Goal: Task Accomplishment & Management: Complete application form

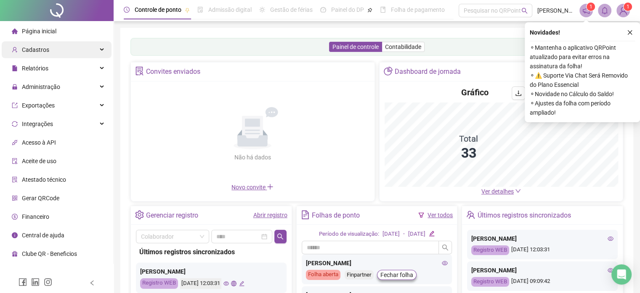
click at [32, 55] on span "Cadastros" at bounding box center [30, 49] width 37 height 17
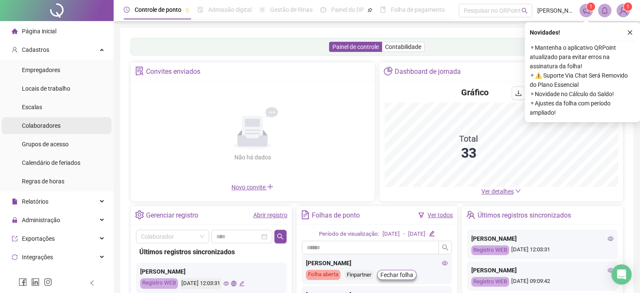
click at [57, 129] on div "Colaboradores" at bounding box center [41, 125] width 39 height 17
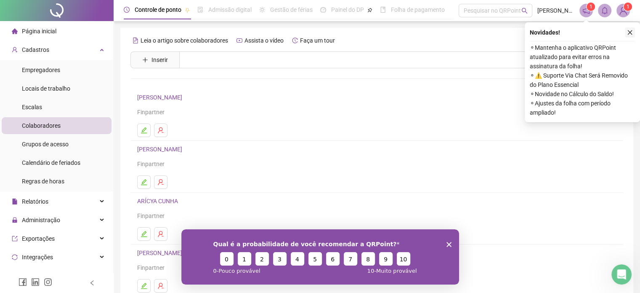
click at [631, 32] on icon "close" at bounding box center [630, 32] width 5 height 5
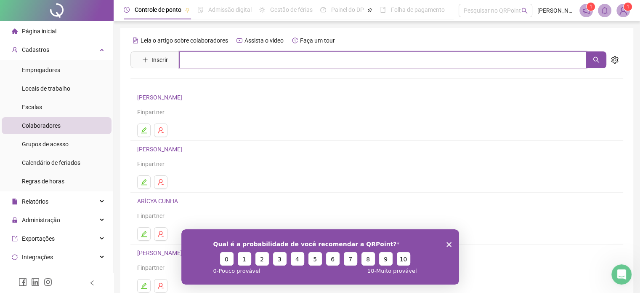
click at [281, 62] on input "text" at bounding box center [383, 59] width 408 height 17
type input "******"
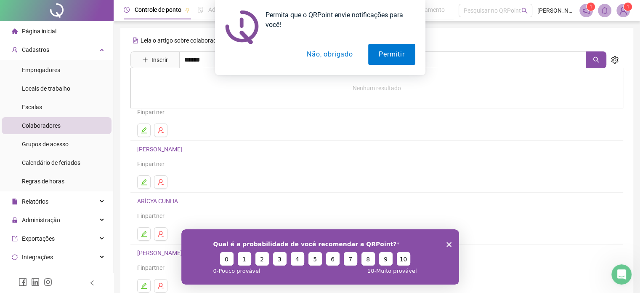
click at [323, 56] on button "Não, obrigado" at bounding box center [329, 54] width 67 height 21
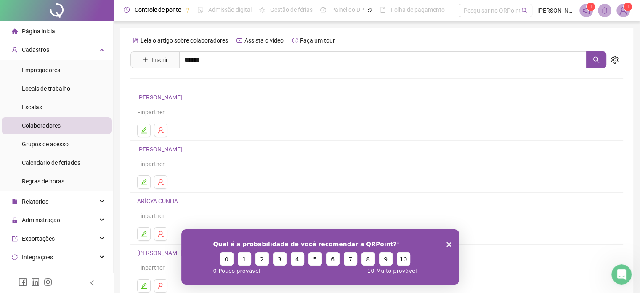
click at [449, 243] on icon "Fechar inquérito" at bounding box center [448, 243] width 5 height 5
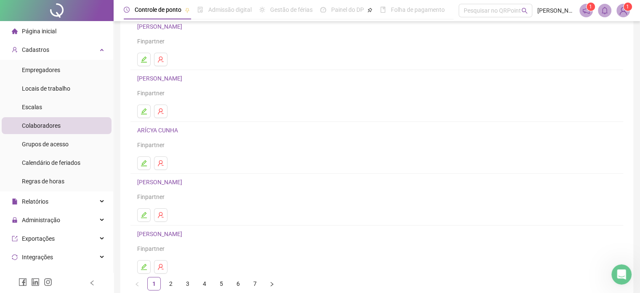
scroll to position [114, 0]
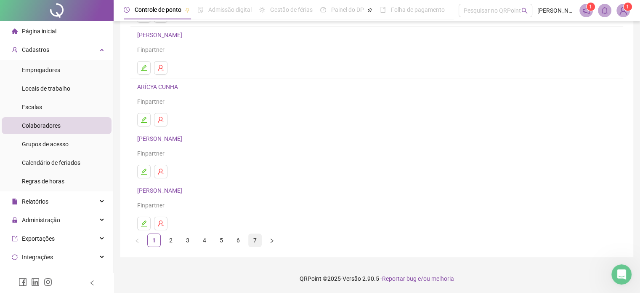
click at [250, 240] on link "7" at bounding box center [255, 240] width 13 height 13
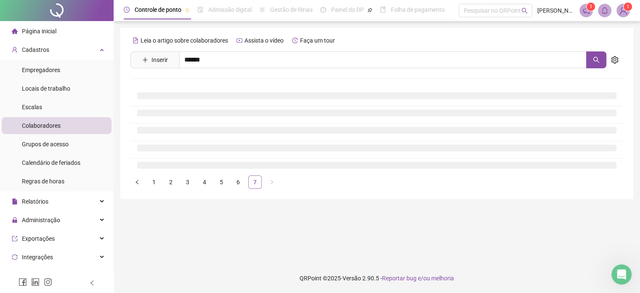
scroll to position [0, 0]
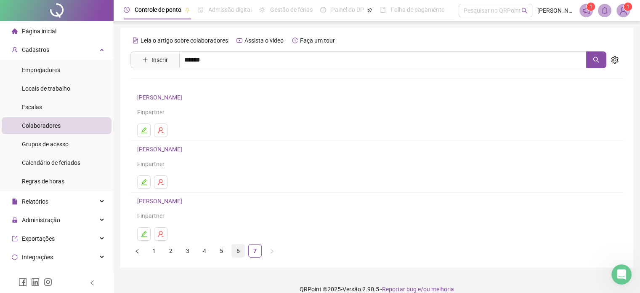
click at [239, 251] on link "6" at bounding box center [238, 250] width 13 height 13
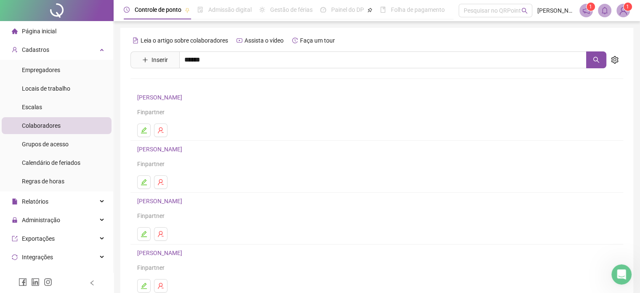
scroll to position [114, 0]
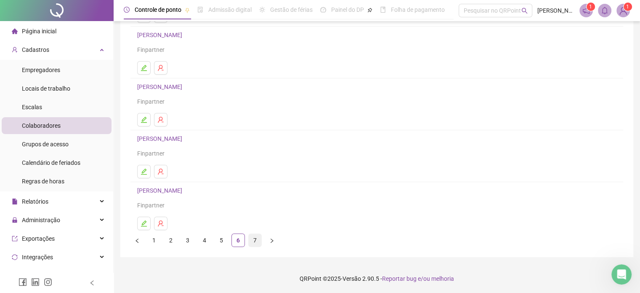
click at [259, 238] on link "7" at bounding box center [255, 240] width 13 height 13
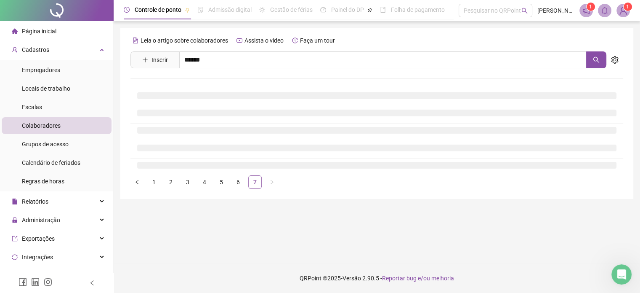
scroll to position [0, 0]
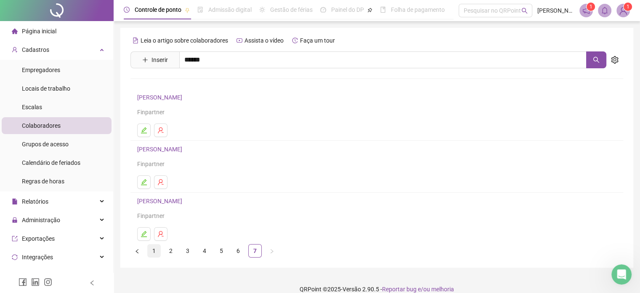
click at [155, 251] on link "1" at bounding box center [154, 250] width 13 height 13
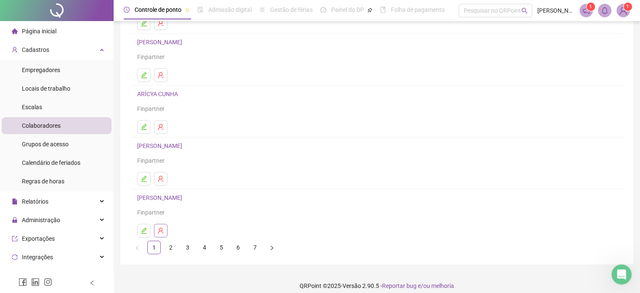
scroll to position [114, 0]
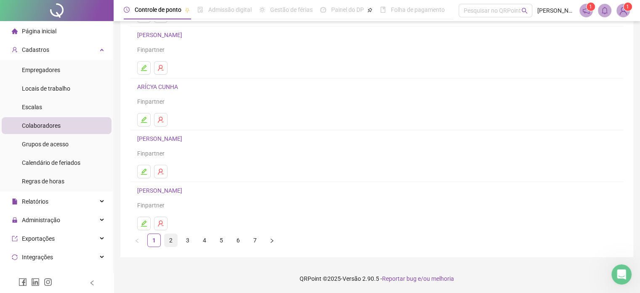
click at [175, 240] on link "2" at bounding box center [171, 240] width 13 height 13
click at [154, 240] on link "1" at bounding box center [154, 240] width 13 height 13
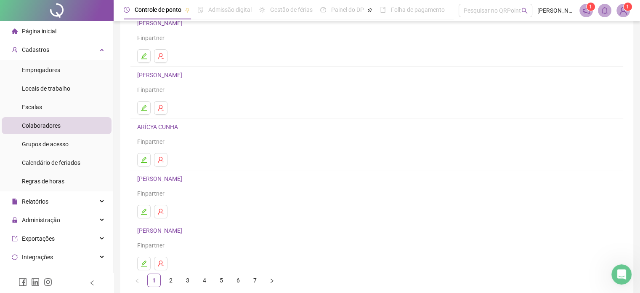
scroll to position [84, 0]
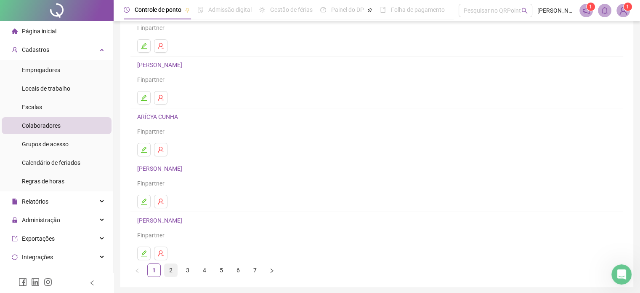
click at [173, 267] on link "2" at bounding box center [171, 270] width 13 height 13
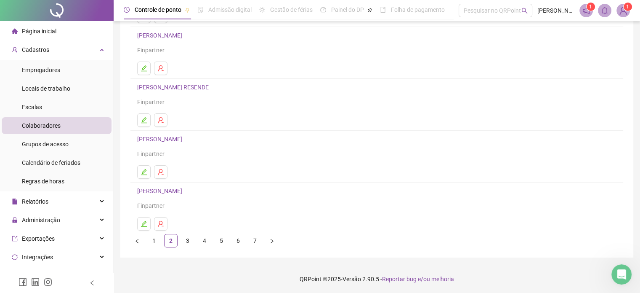
scroll to position [114, 0]
click at [187, 237] on link "3" at bounding box center [187, 240] width 13 height 13
click at [204, 239] on link "4" at bounding box center [204, 240] width 13 height 13
click at [220, 240] on link "5" at bounding box center [221, 240] width 13 height 13
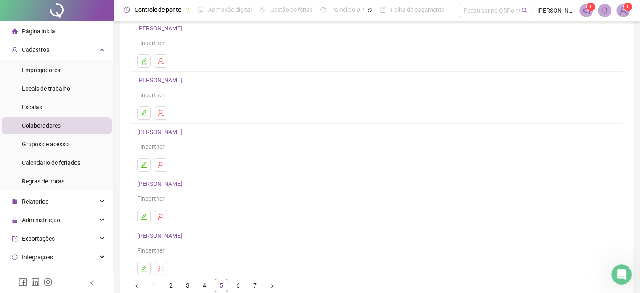
scroll to position [84, 0]
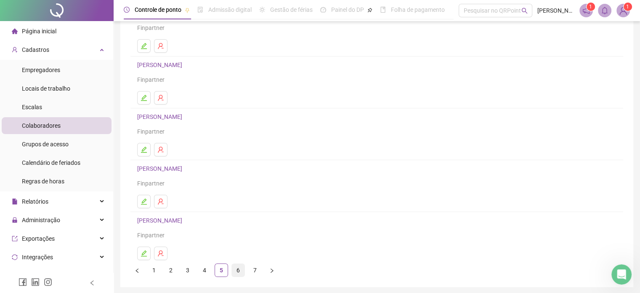
click at [237, 271] on link "6" at bounding box center [238, 270] width 13 height 13
click at [160, 201] on icon "user-delete" at bounding box center [160, 201] width 5 height 6
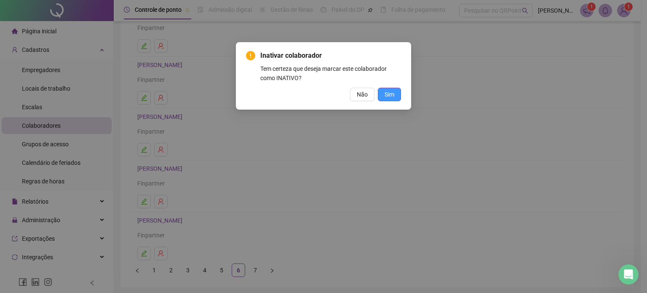
click at [390, 95] on span "Sim" at bounding box center [389, 94] width 10 height 9
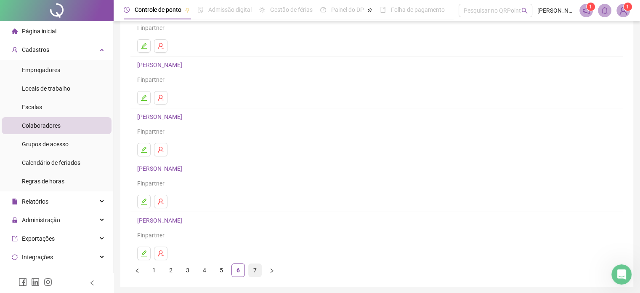
click at [255, 271] on link "7" at bounding box center [255, 270] width 13 height 13
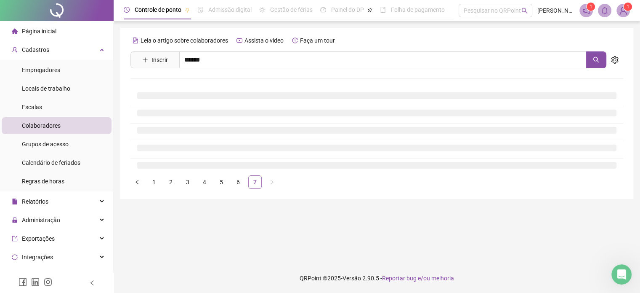
scroll to position [0, 0]
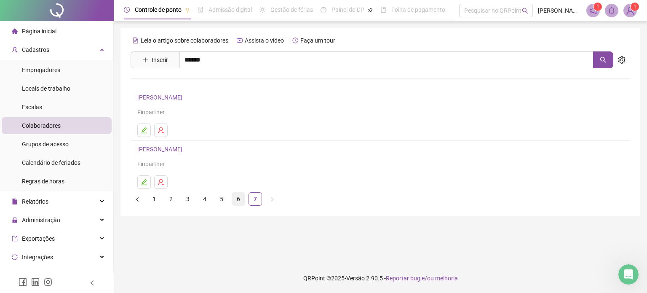
click at [236, 201] on link "6" at bounding box center [238, 198] width 13 height 13
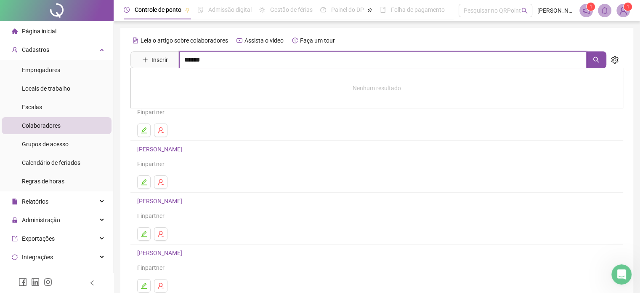
drag, startPoint x: 283, startPoint y: 57, endPoint x: 122, endPoint y: 63, distance: 161.4
click at [122, 63] on div "Leia o artigo sobre colaboradores Assista o vídeo Faça um tour Inserir ****** N…" at bounding box center [376, 199] width 513 height 343
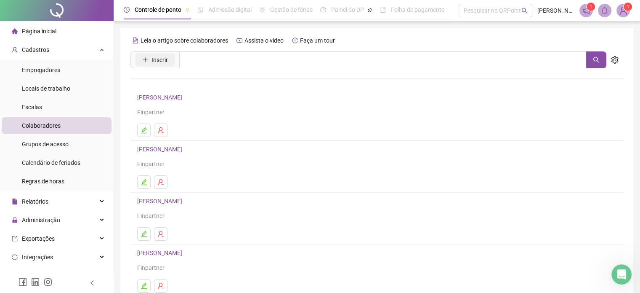
click at [158, 62] on span "Inserir" at bounding box center [160, 59] width 16 height 9
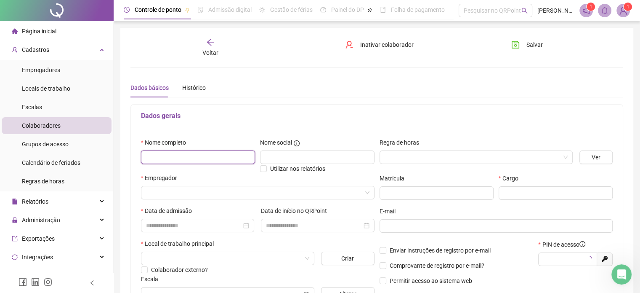
click at [179, 152] on input "text" at bounding box center [198, 156] width 114 height 13
type input "**********"
type input "*****"
type input "**********"
click at [218, 189] on input "search" at bounding box center [254, 192] width 216 height 13
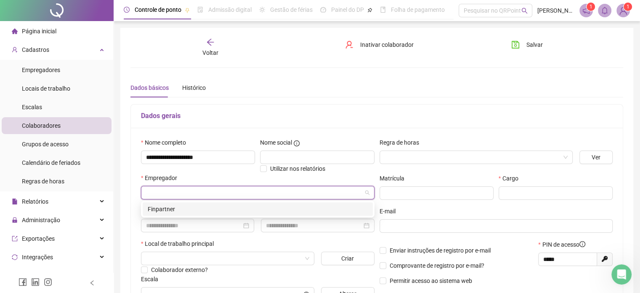
click at [196, 210] on div "Finpartner" at bounding box center [258, 208] width 220 height 9
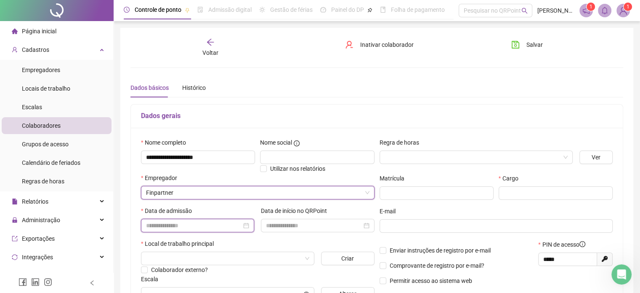
click at [186, 222] on input at bounding box center [194, 225] width 96 height 9
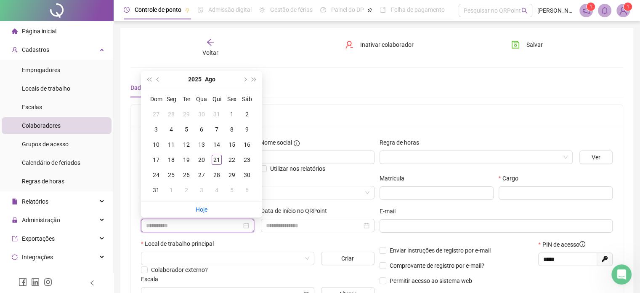
type input "**********"
click at [244, 78] on span "next-year" at bounding box center [245, 79] width 4 height 4
type input "**********"
click at [173, 115] on div "1" at bounding box center [171, 114] width 10 height 10
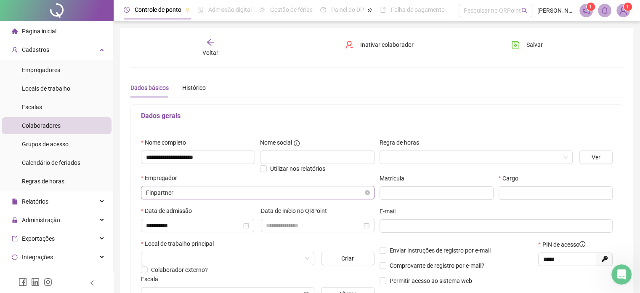
scroll to position [42, 0]
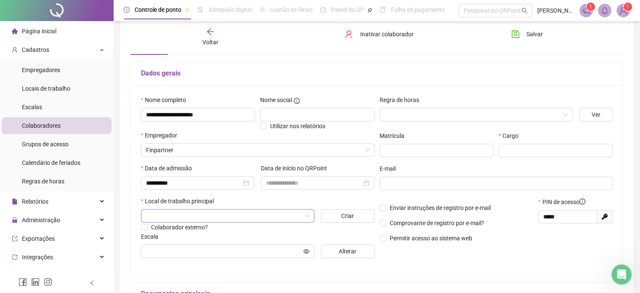
click at [171, 215] on input "search" at bounding box center [224, 215] width 156 height 13
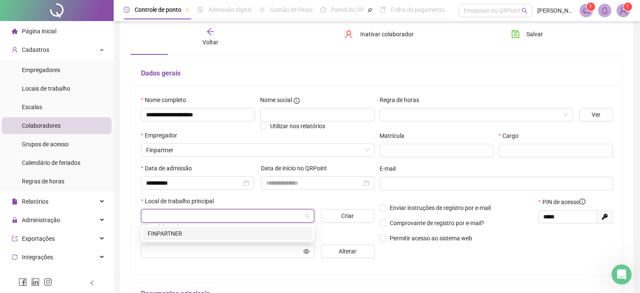
click at [173, 235] on div "FINPARTNER" at bounding box center [228, 233] width 160 height 9
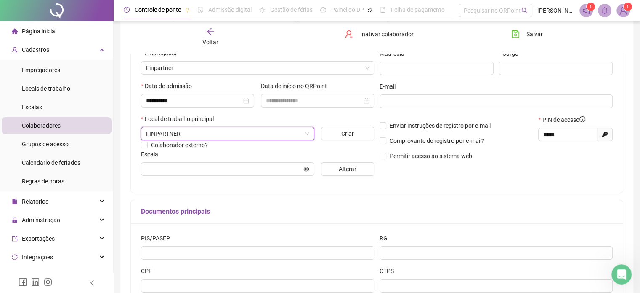
scroll to position [126, 0]
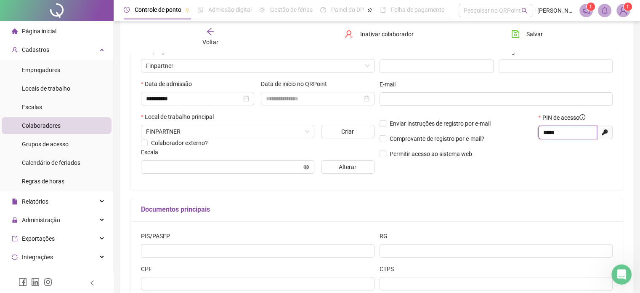
drag, startPoint x: 570, startPoint y: 129, endPoint x: 497, endPoint y: 142, distance: 74.5
click at [497, 142] on div "Enviar instruções de registro por e-mail Comprovante de registro por e-mail? Pe…" at bounding box center [496, 138] width 239 height 51
click at [185, 189] on div "**********" at bounding box center [377, 95] width 492 height 189
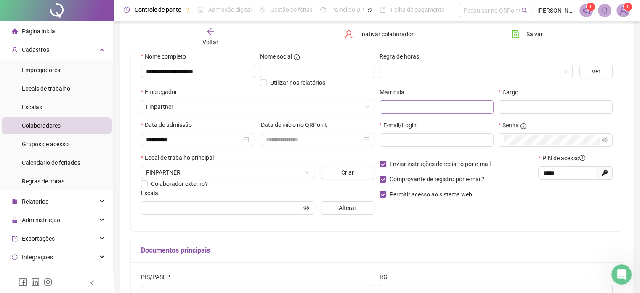
scroll to position [42, 0]
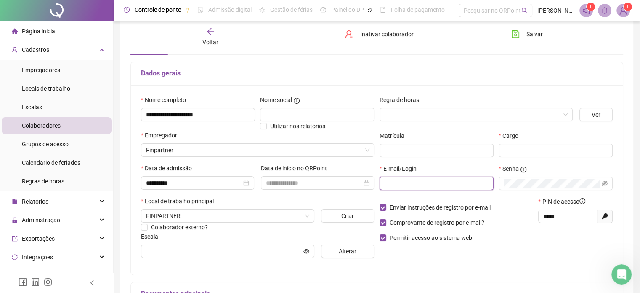
click at [413, 180] on input "text" at bounding box center [436, 183] width 102 height 9
paste input "**********"
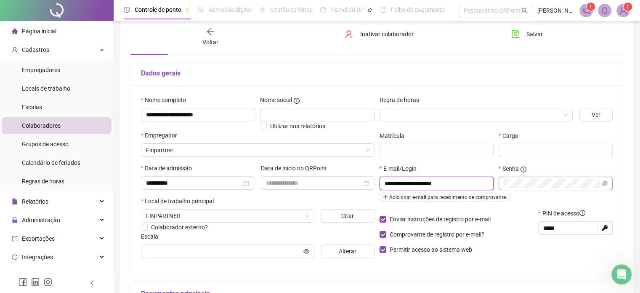
type input "**********"
click at [587, 227] on input "*****" at bounding box center [567, 227] width 47 height 9
click at [560, 175] on div "Senha" at bounding box center [556, 170] width 114 height 13
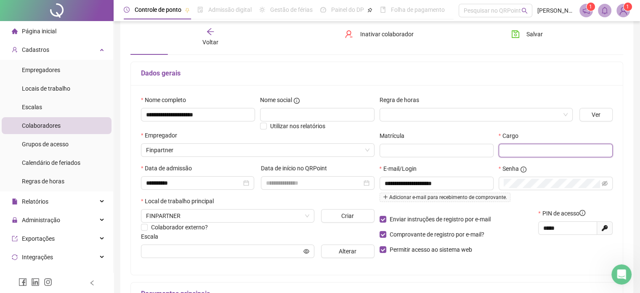
click at [549, 150] on input "text" at bounding box center [556, 150] width 114 height 13
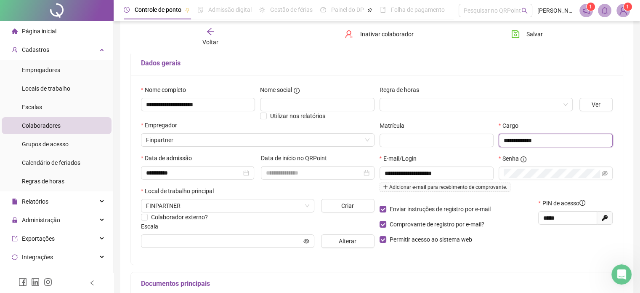
scroll to position [0, 0]
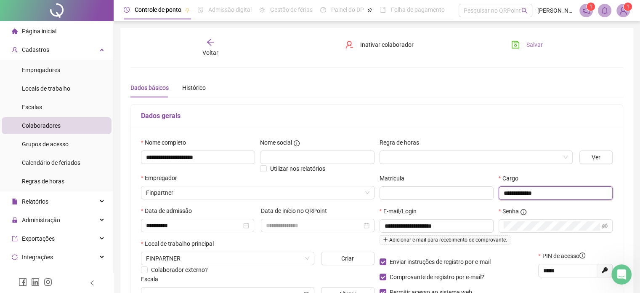
type input "**********"
click at [532, 45] on span "Salvar" at bounding box center [535, 44] width 16 height 9
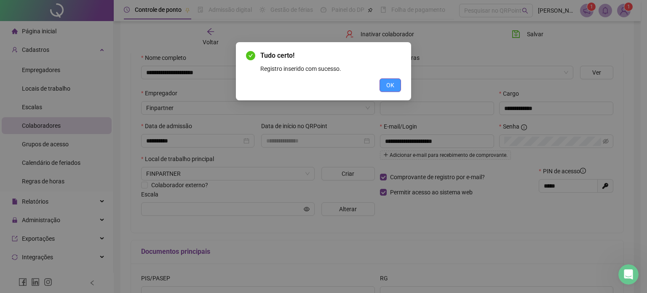
click at [392, 84] on span "OK" at bounding box center [390, 84] width 8 height 9
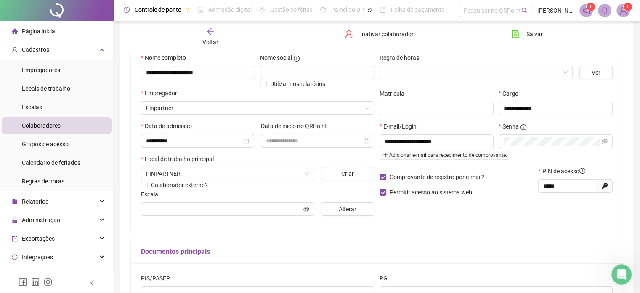
click at [24, 126] on span "Colaboradores" at bounding box center [41, 125] width 39 height 7
click at [34, 109] on span "Escalas" at bounding box center [32, 107] width 20 height 7
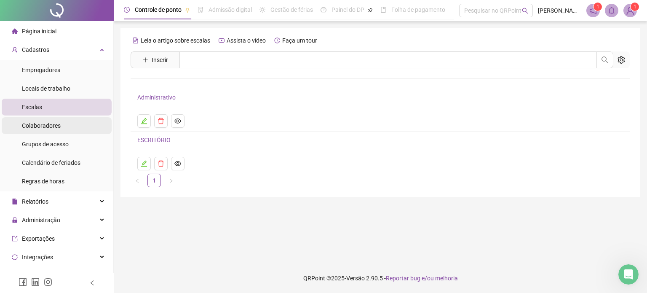
click at [38, 126] on span "Colaboradores" at bounding box center [41, 125] width 39 height 7
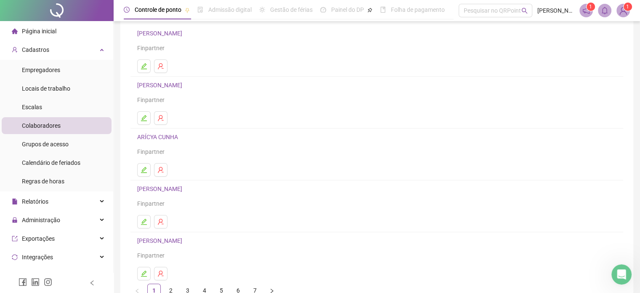
scroll to position [114, 0]
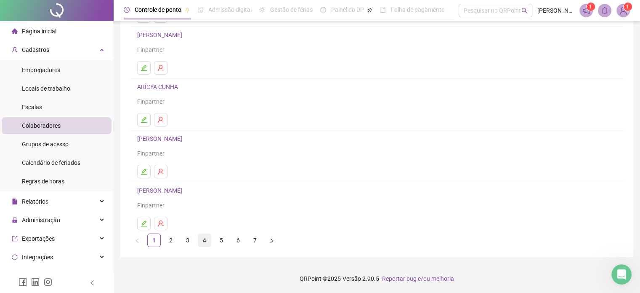
click at [198, 241] on link "4" at bounding box center [204, 240] width 13 height 13
click at [217, 240] on link "5" at bounding box center [221, 240] width 13 height 13
click at [253, 237] on link "7" at bounding box center [255, 240] width 13 height 13
